Goal: Information Seeking & Learning: Learn about a topic

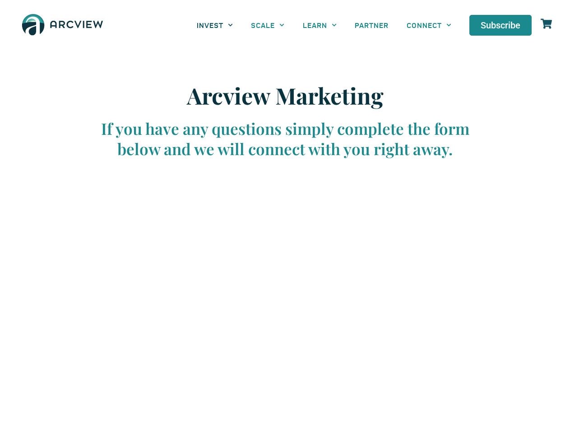
click at [215, 25] on link "INVEST" at bounding box center [215, 25] width 54 height 20
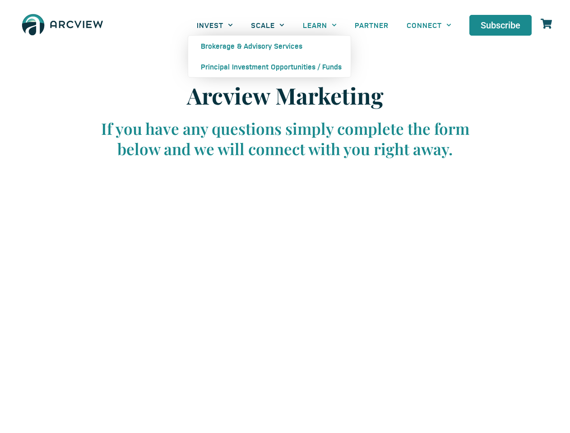
click at [268, 25] on link "SCALE" at bounding box center [267, 25] width 51 height 20
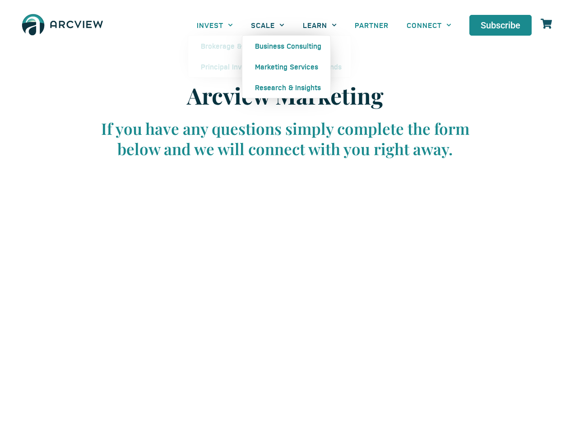
click at [320, 25] on link "LEARN" at bounding box center [320, 25] width 52 height 20
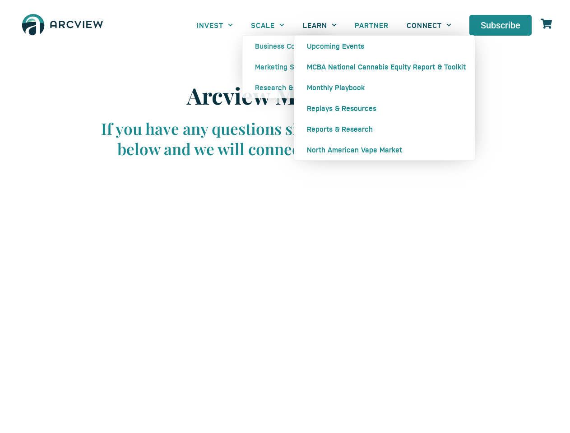
click at [429, 25] on link "CONNECT" at bounding box center [429, 25] width 63 height 20
